Goal: Information Seeking & Learning: Learn about a topic

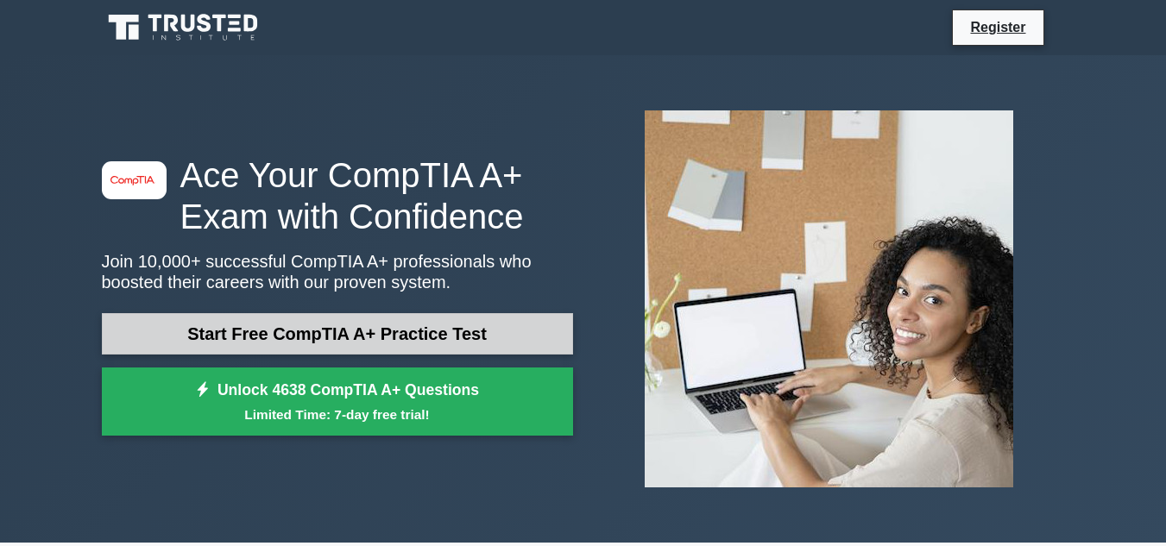
click at [365, 318] on link "Start Free CompTIA A+ Practice Test" at bounding box center [337, 333] width 471 height 41
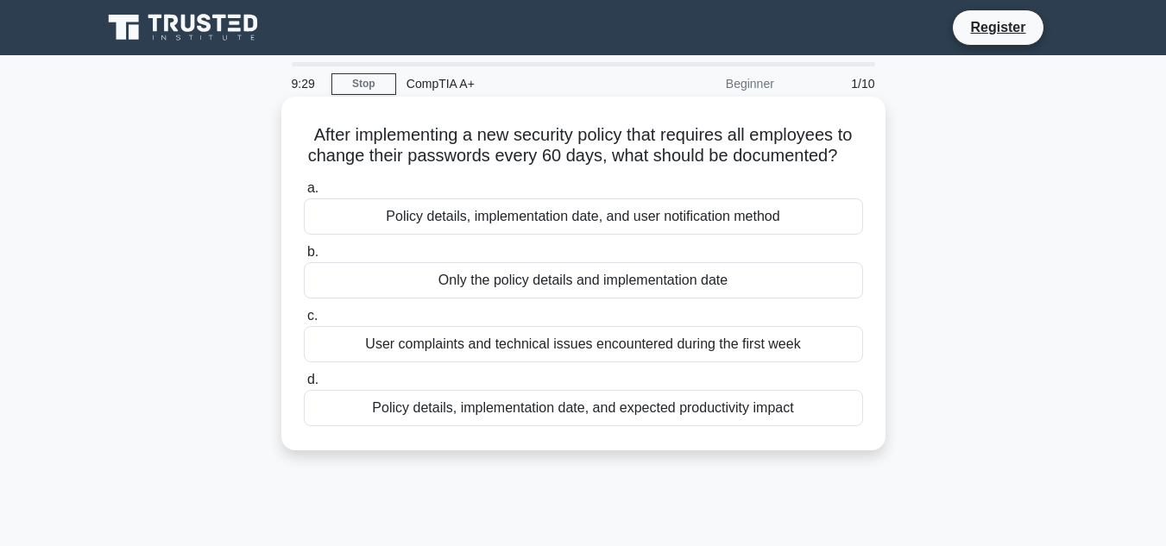
click at [560, 222] on div "Policy details, implementation date, and user notification method" at bounding box center [583, 217] width 559 height 36
click at [304, 194] on input "a. Policy details, implementation date, and user notification method" at bounding box center [304, 188] width 0 height 11
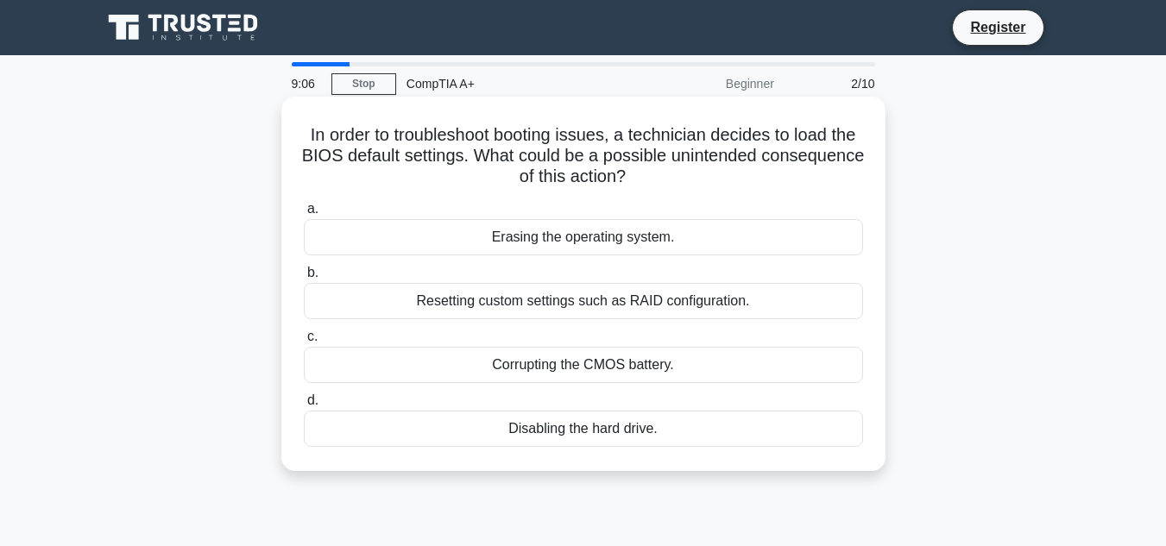
click at [629, 305] on div "Resetting custom settings such as RAID configuration." at bounding box center [583, 301] width 559 height 36
click at [304, 279] on input "b. Resetting custom settings such as RAID configuration." at bounding box center [304, 273] width 0 height 11
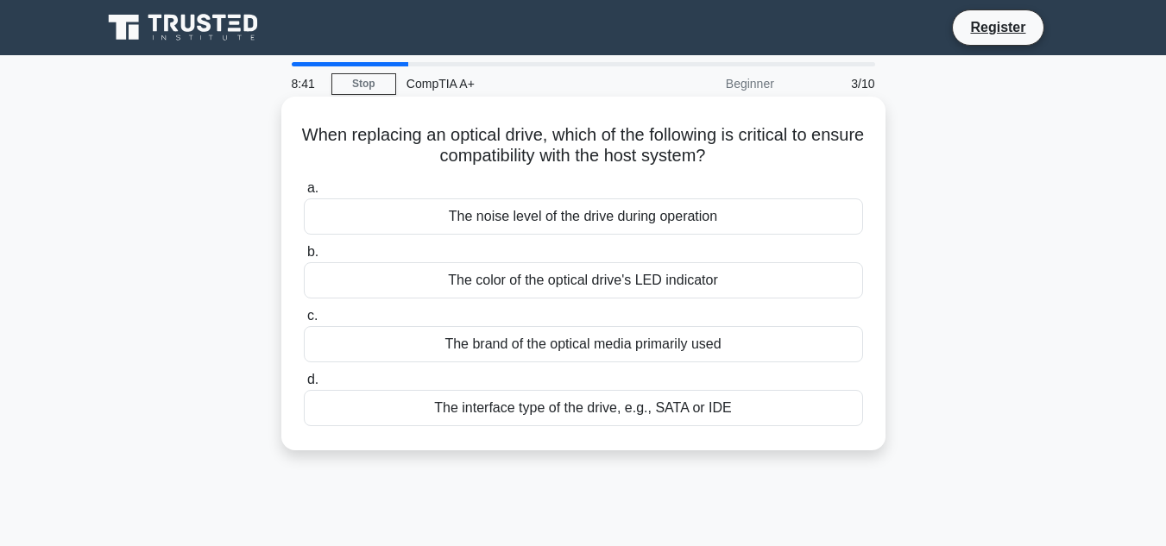
click at [580, 414] on div "The interface type of the drive, e.g., SATA or IDE" at bounding box center [583, 408] width 559 height 36
click at [304, 386] on input "d. The interface type of the drive, e.g., SATA or IDE" at bounding box center [304, 380] width 0 height 11
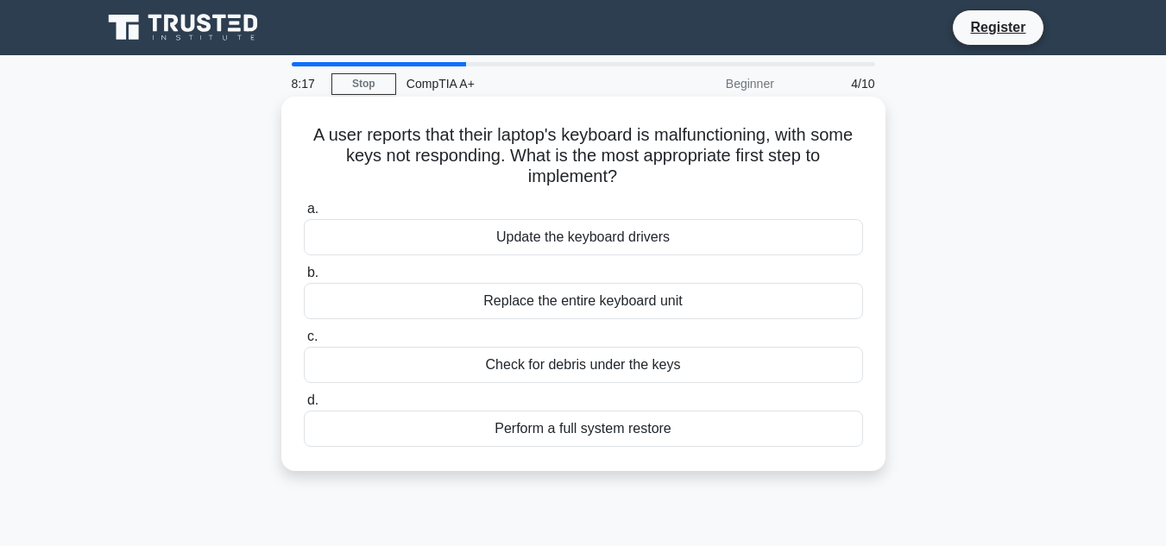
click at [682, 370] on div "Check for debris under the keys" at bounding box center [583, 365] width 559 height 36
click at [304, 343] on input "c. Check for debris under the keys" at bounding box center [304, 336] width 0 height 11
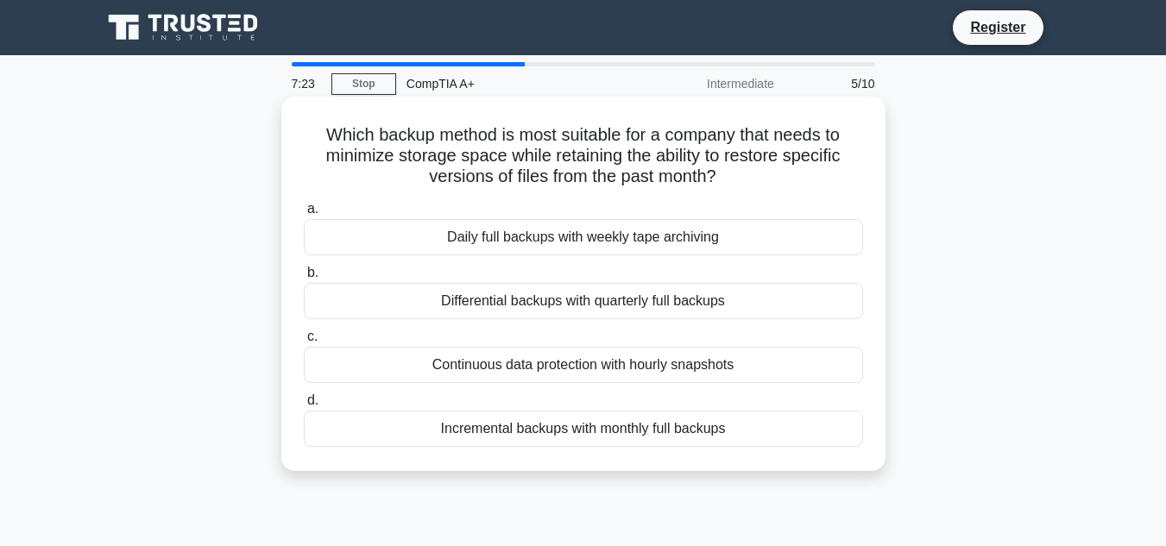
click at [570, 371] on div "Continuous data protection with hourly snapshots" at bounding box center [583, 365] width 559 height 36
click at [304, 343] on input "c. Continuous data protection with hourly snapshots" at bounding box center [304, 336] width 0 height 11
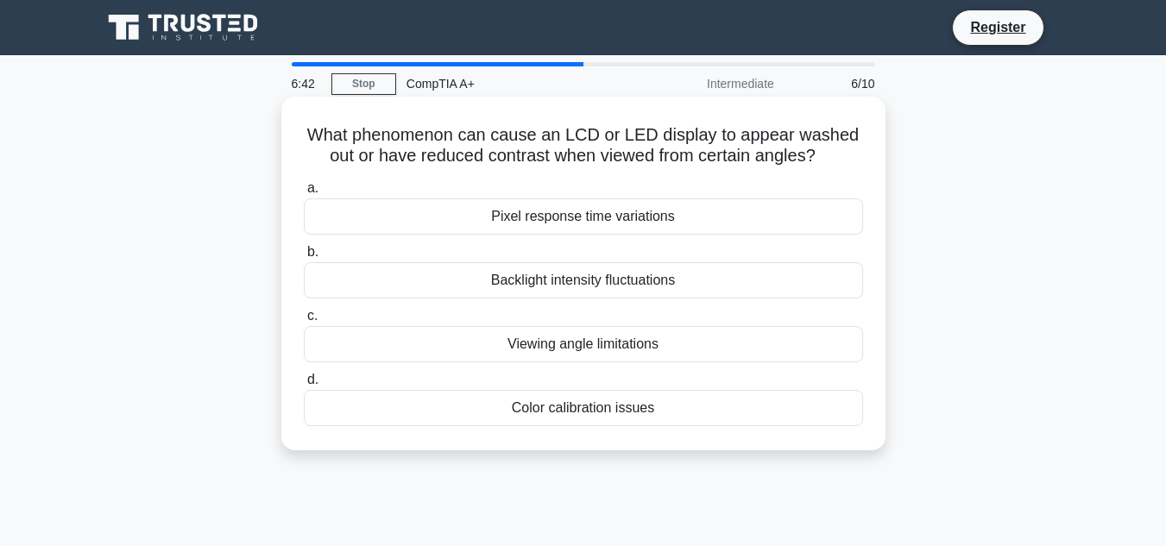
click at [676, 281] on div "Backlight intensity fluctuations" at bounding box center [583, 280] width 559 height 36
click at [304, 258] on input "b. Backlight intensity fluctuations" at bounding box center [304, 252] width 0 height 11
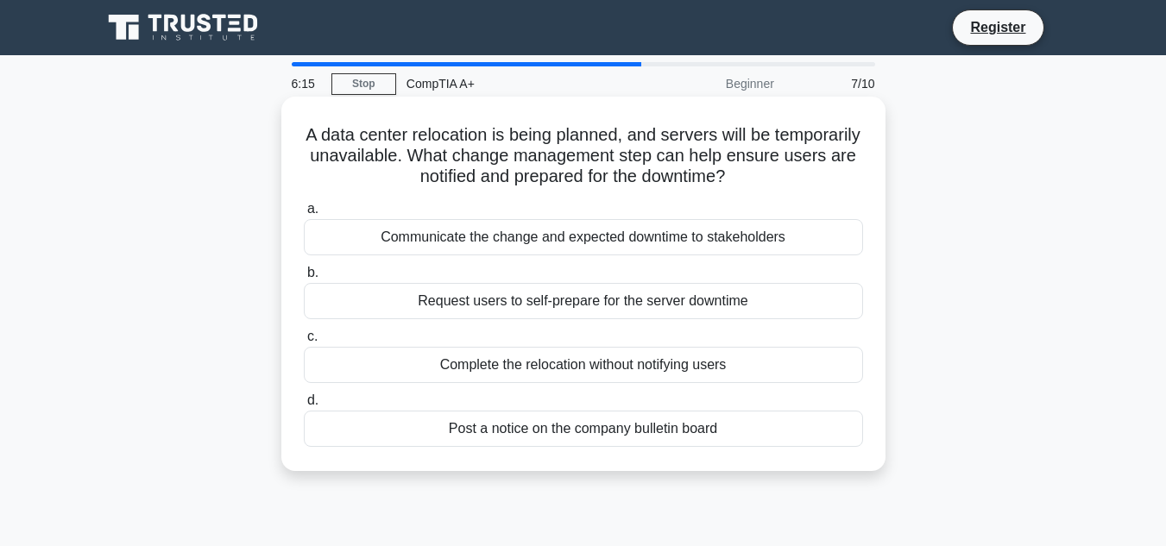
click at [704, 242] on div "Communicate the change and expected downtime to stakeholders" at bounding box center [583, 237] width 559 height 36
click at [304, 215] on input "a. Communicate the change and expected downtime to stakeholders" at bounding box center [304, 209] width 0 height 11
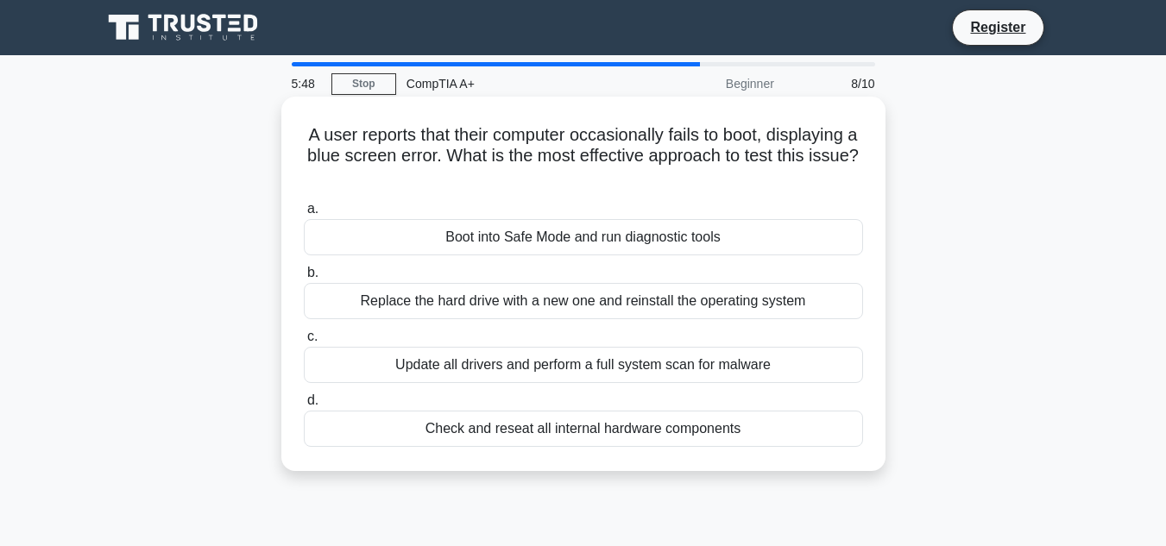
click at [588, 435] on div "Check and reseat all internal hardware components" at bounding box center [583, 429] width 559 height 36
click at [304, 407] on input "d. Check and reseat all internal hardware components" at bounding box center [304, 400] width 0 height 11
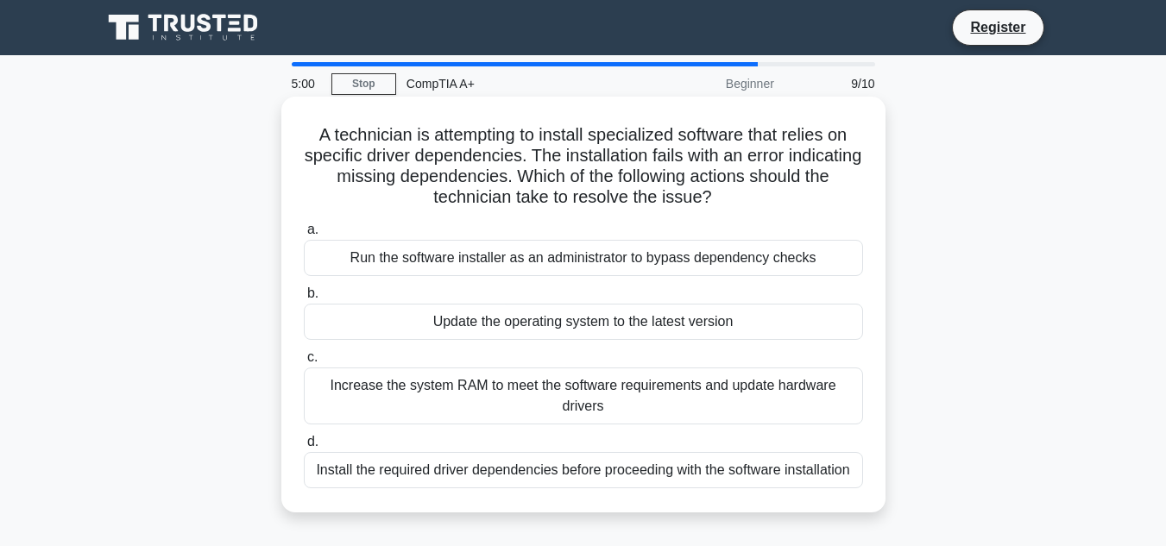
click at [526, 481] on div "Install the required driver dependencies before proceeding with the software in…" at bounding box center [583, 470] width 559 height 36
click at [304, 448] on input "d. Install the required driver dependencies before proceeding with the software…" at bounding box center [304, 442] width 0 height 11
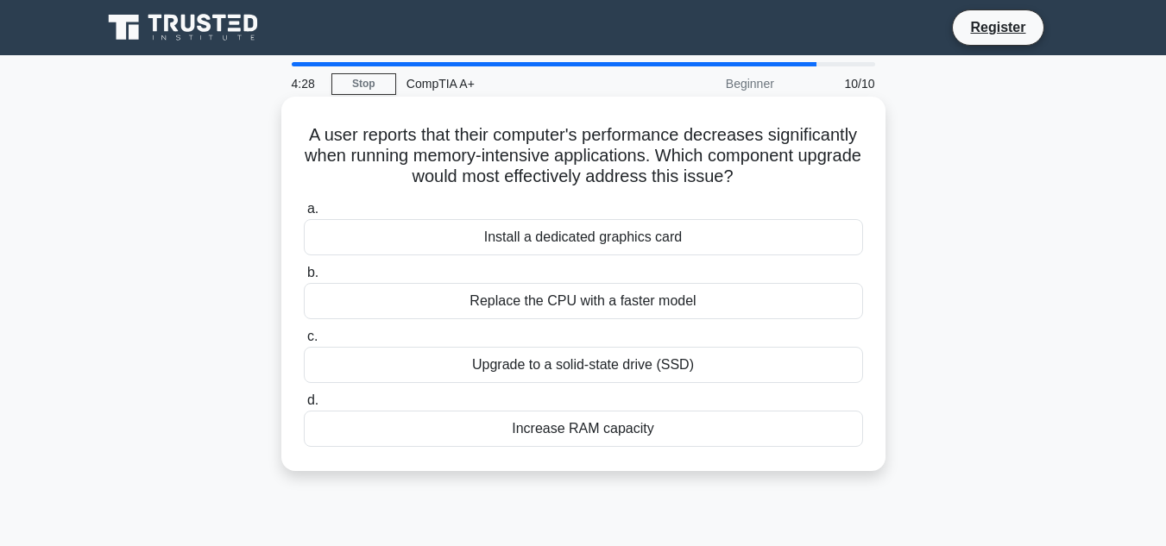
click at [673, 432] on div "Increase RAM capacity" at bounding box center [583, 429] width 559 height 36
click at [304, 407] on input "d. Increase RAM capacity" at bounding box center [304, 400] width 0 height 11
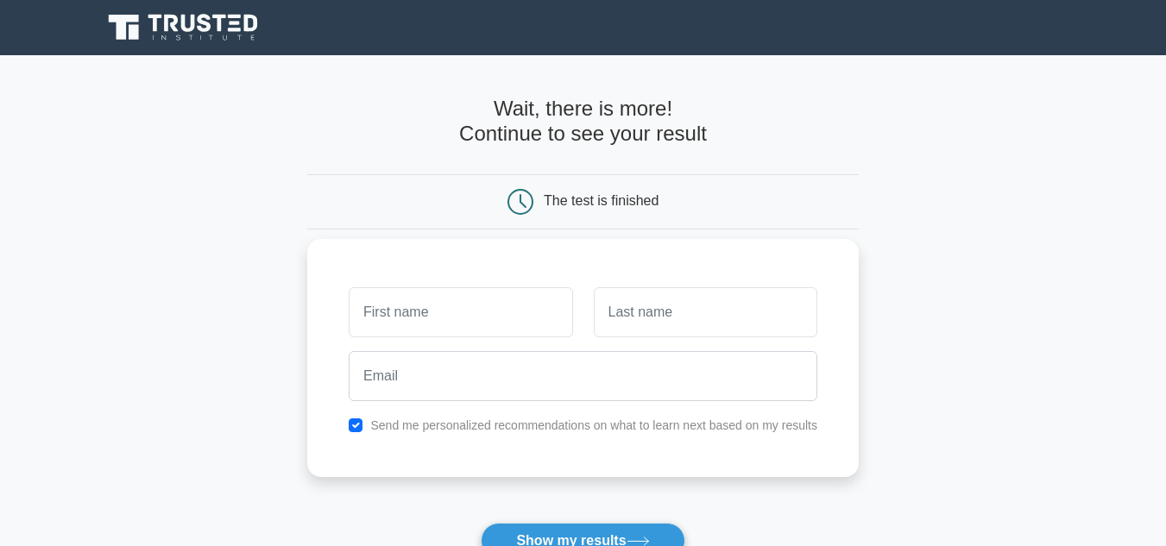
scroll to position [173, 0]
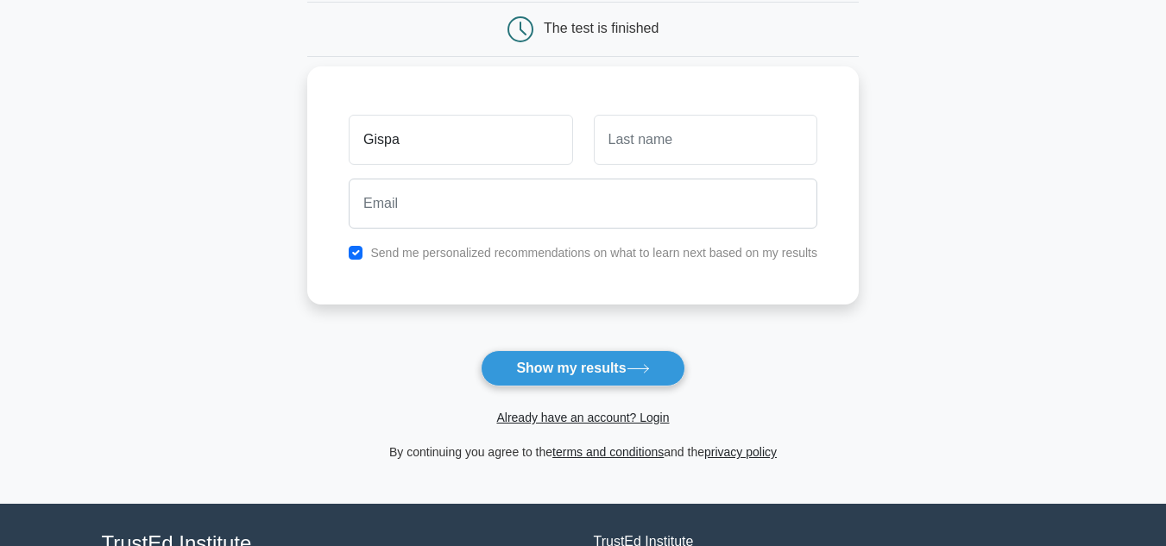
type input "Gispa"
click at [700, 144] on input "text" at bounding box center [706, 140] width 224 height 50
type input "Gispa"
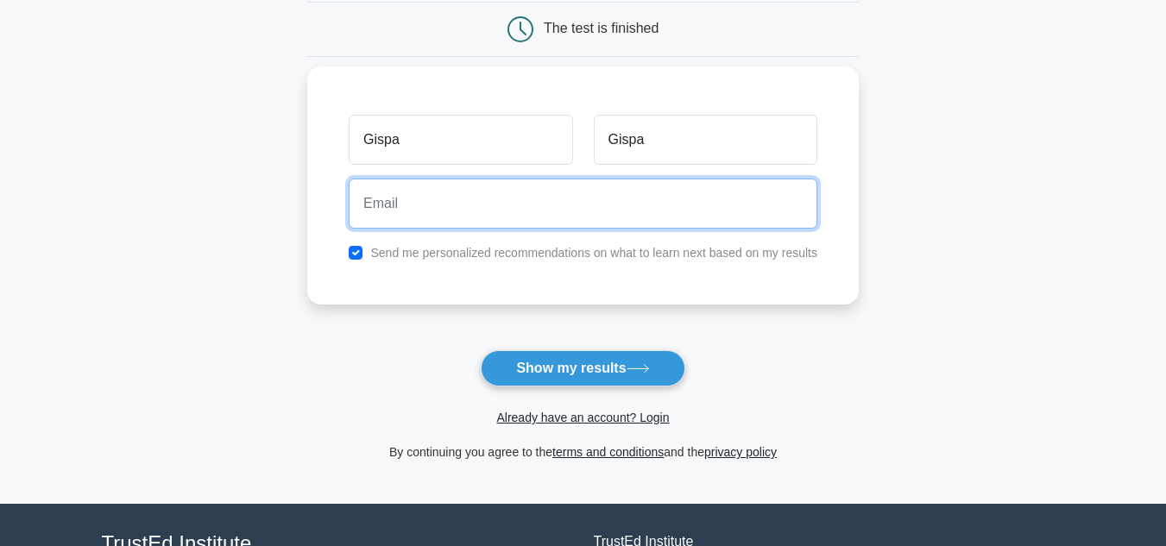
click at [520, 211] on input "email" at bounding box center [583, 204] width 469 height 50
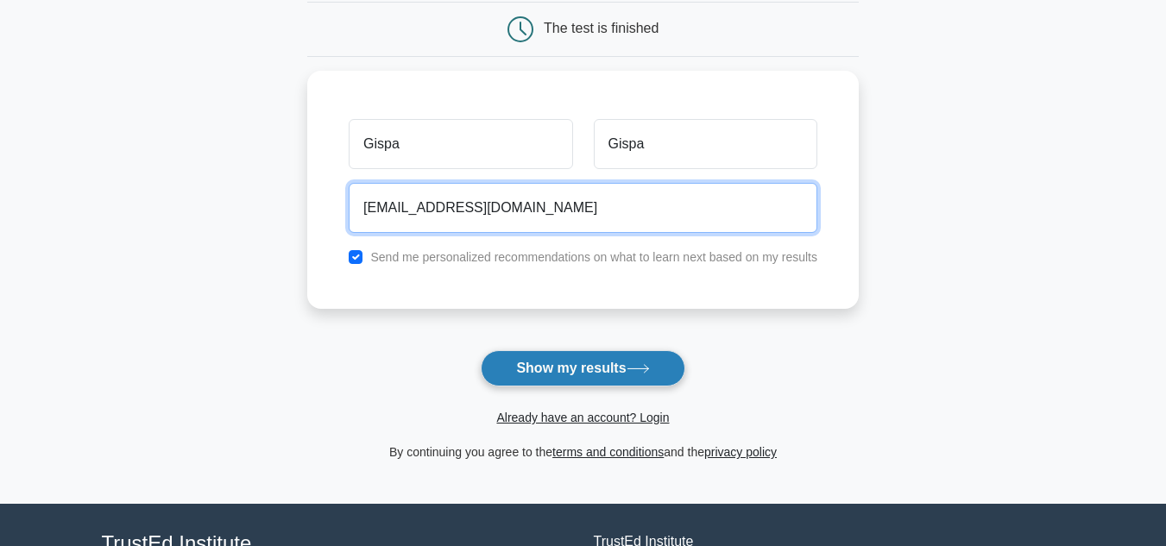
type input "[EMAIL_ADDRESS][DOMAIN_NAME]"
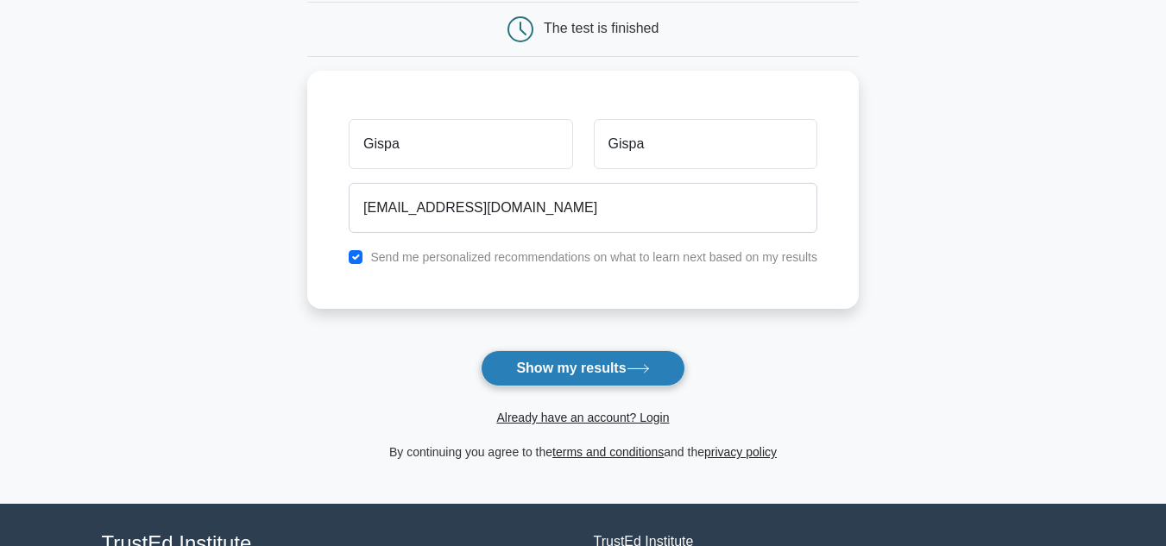
click at [583, 371] on button "Show my results" at bounding box center [583, 368] width 204 height 36
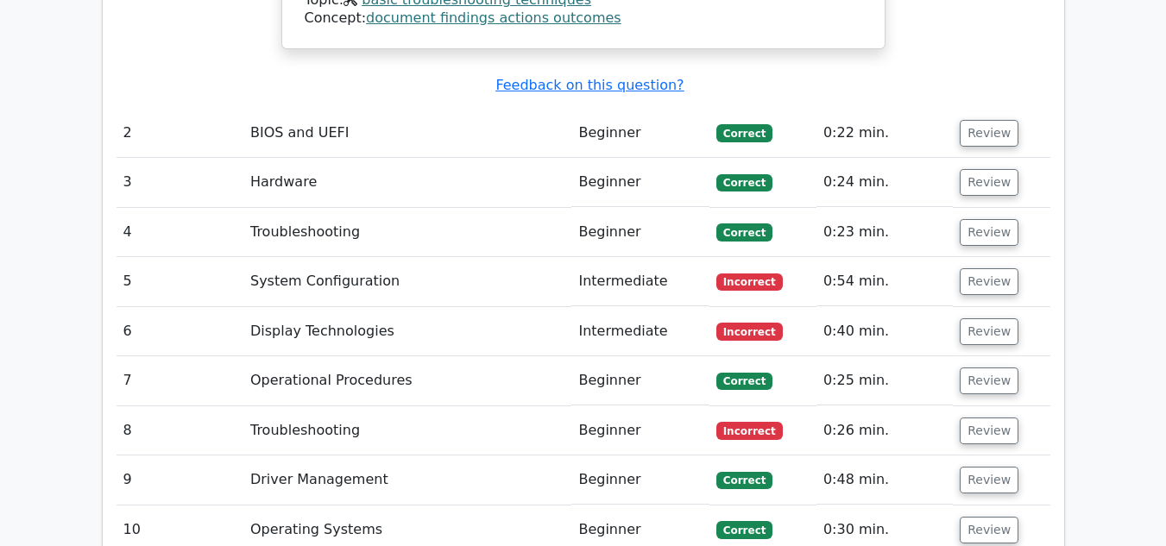
scroll to position [2589, 0]
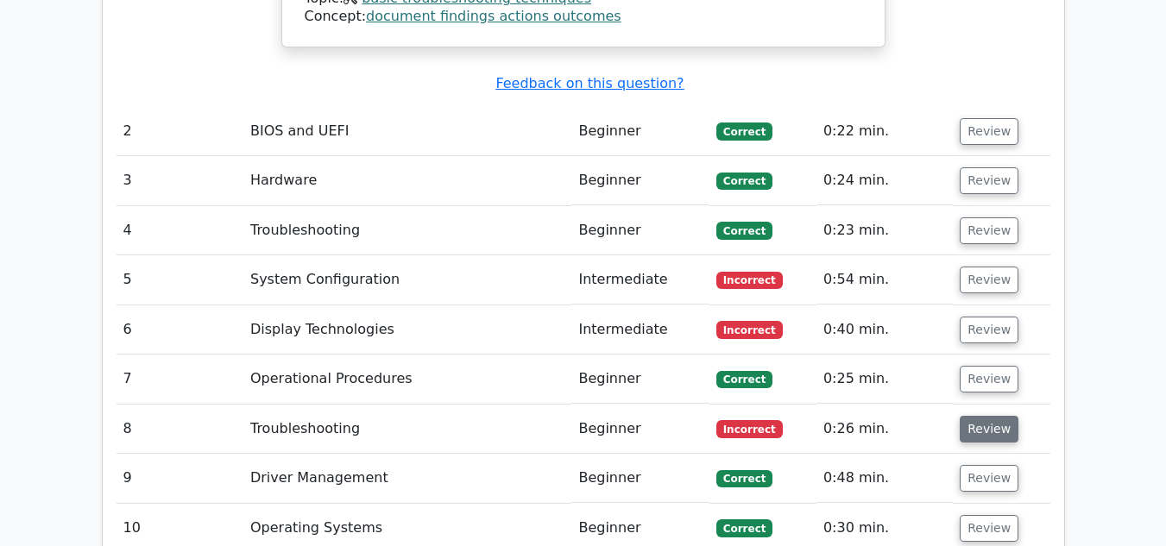
click at [1000, 416] on button "Review" at bounding box center [989, 429] width 59 height 27
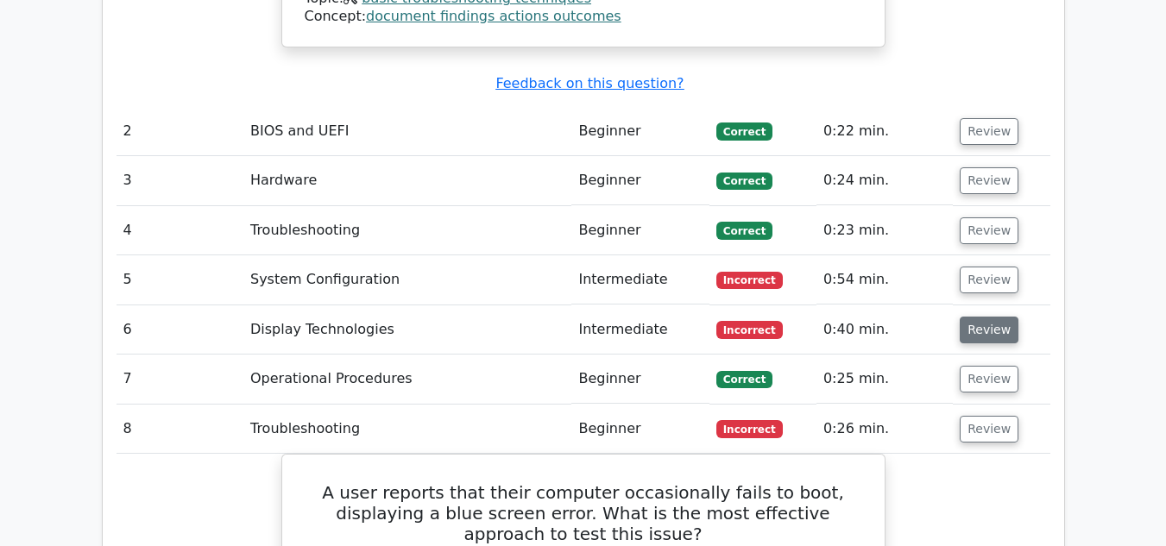
click at [995, 317] on button "Review" at bounding box center [989, 330] width 59 height 27
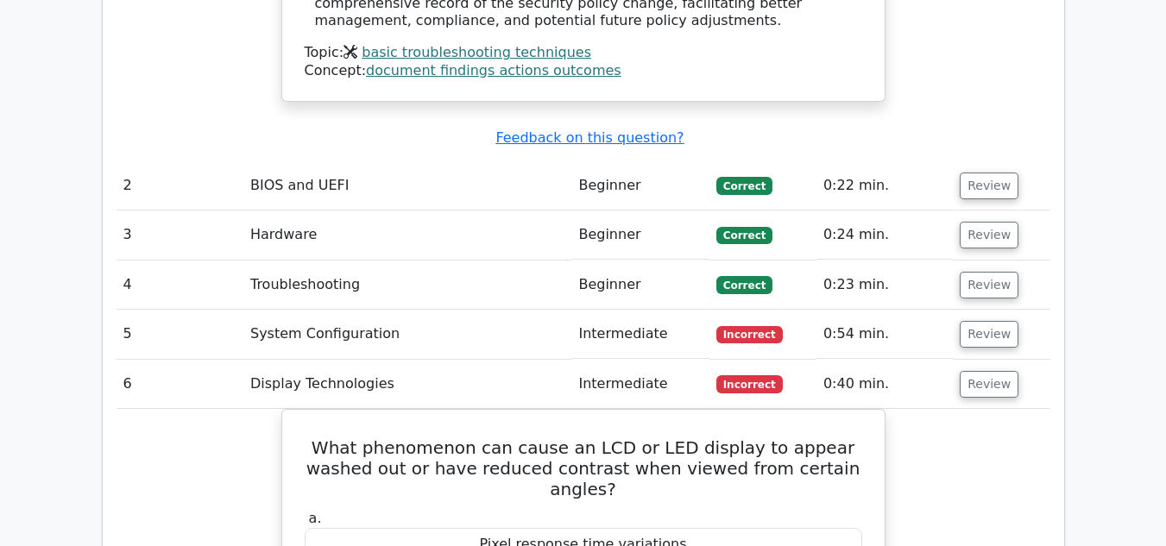
scroll to position [2503, 0]
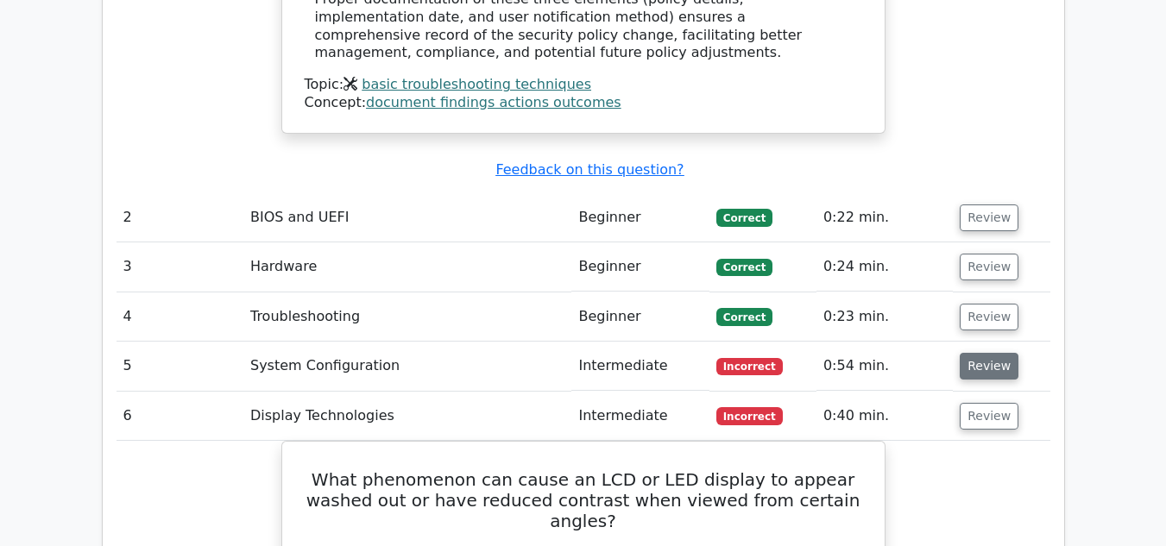
click at [976, 353] on button "Review" at bounding box center [989, 366] width 59 height 27
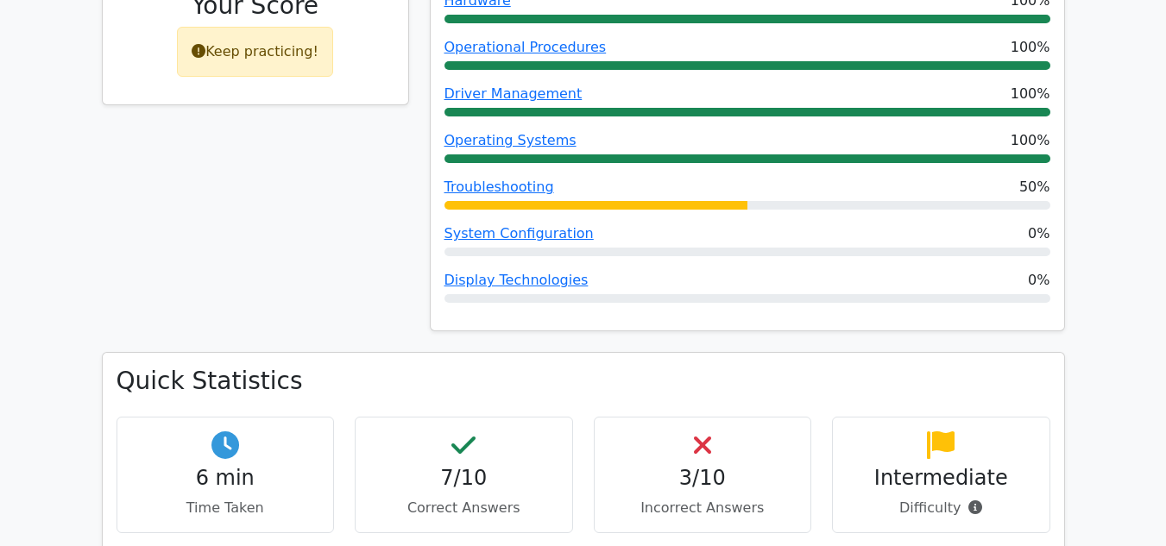
scroll to position [1122, 0]
